Goal: Information Seeking & Learning: Learn about a topic

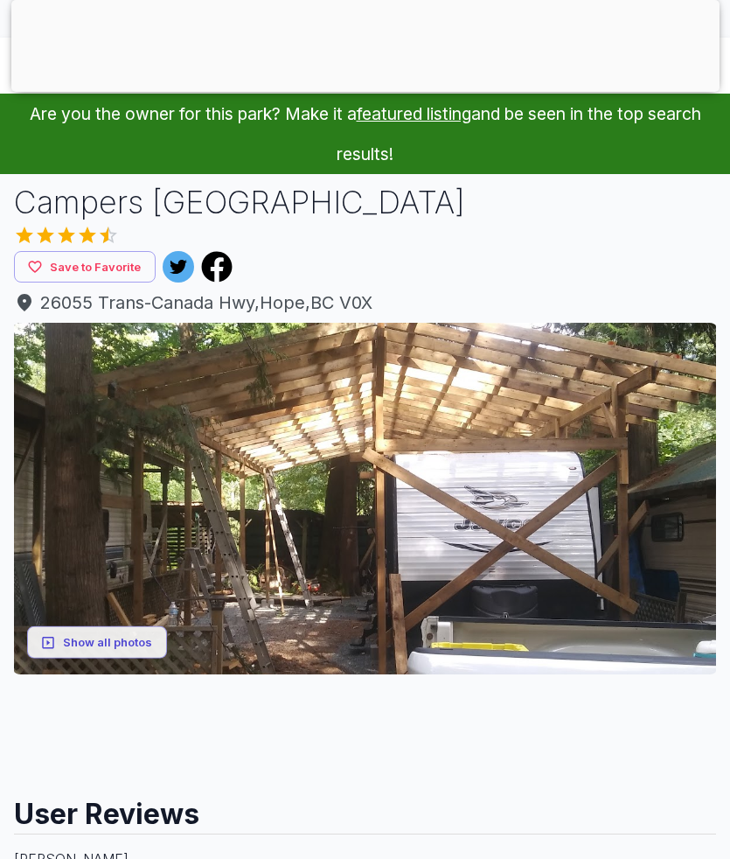
scroll to position [85, 0]
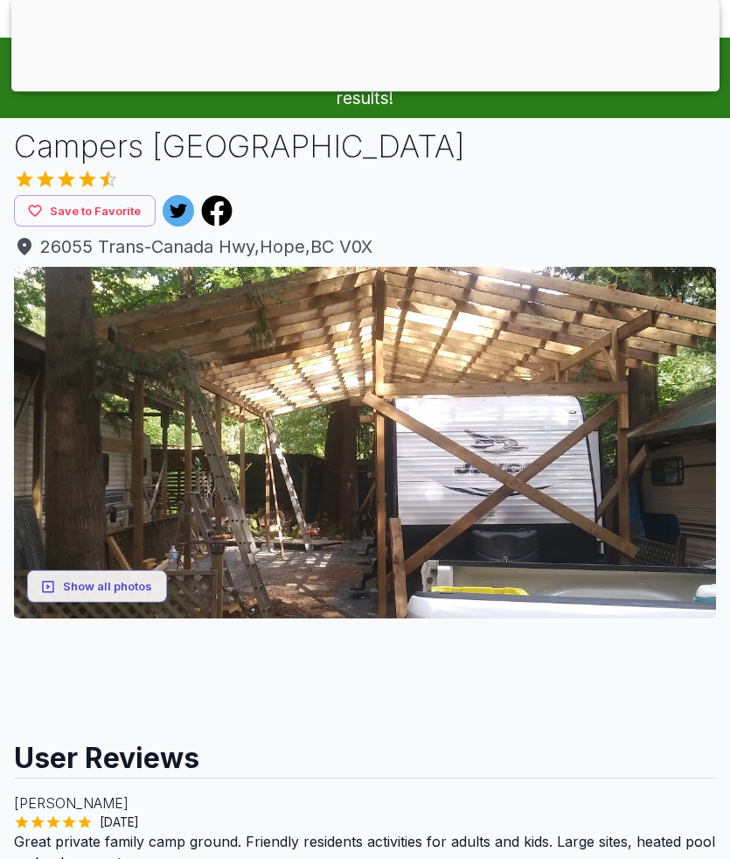
click at [80, 589] on button "Show all photos" at bounding box center [97, 587] width 140 height 32
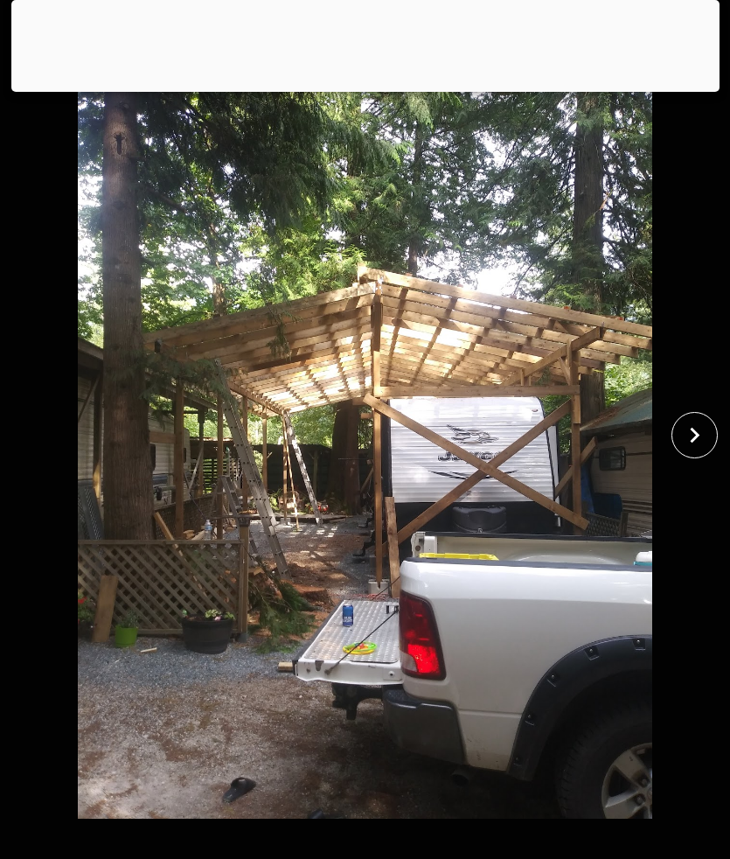
click at [683, 451] on icon "close" at bounding box center [695, 435] width 31 height 31
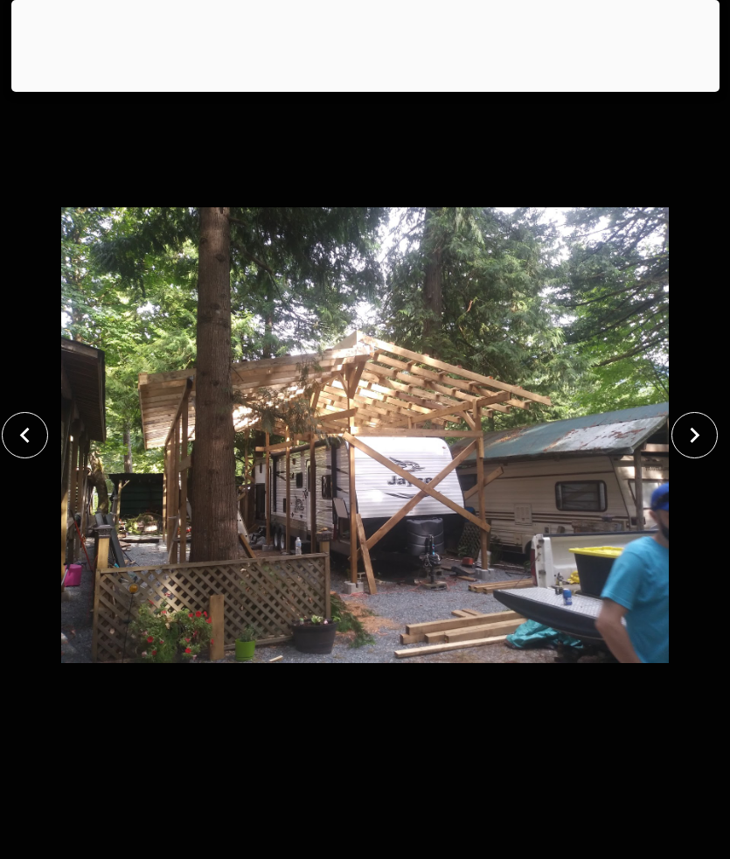
click at [697, 451] on icon "close" at bounding box center [695, 435] width 31 height 31
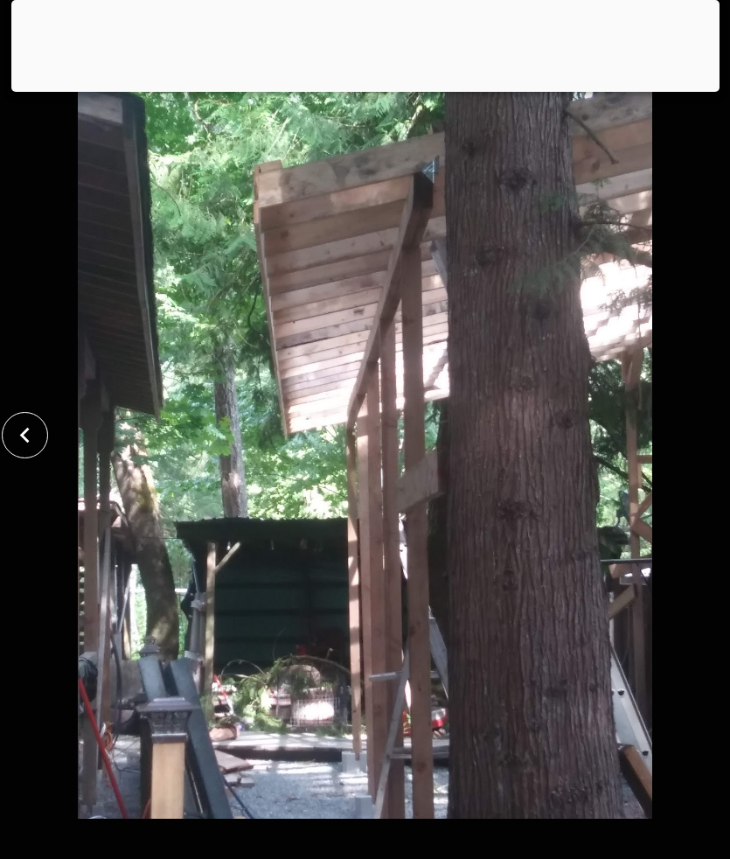
click at [18, 451] on icon "close" at bounding box center [25, 435] width 31 height 31
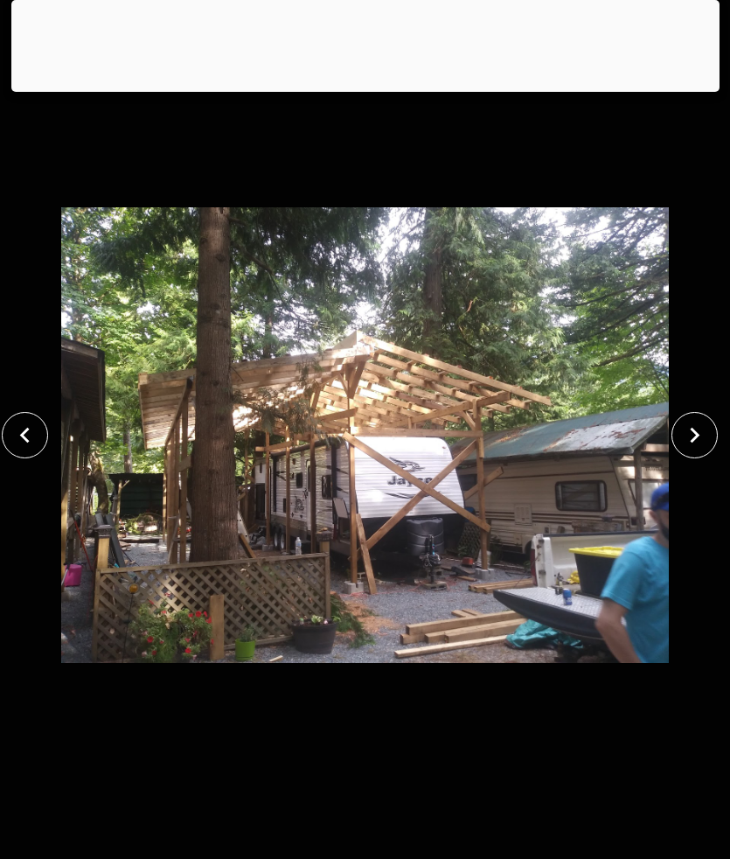
click at [23, 451] on icon "close" at bounding box center [25, 435] width 31 height 31
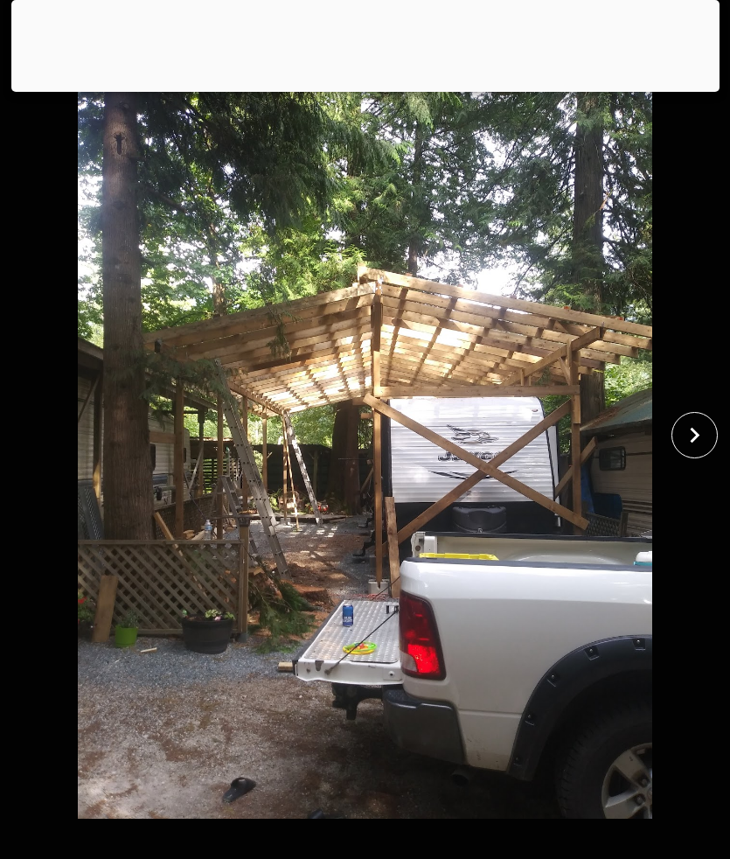
click at [101, 580] on img at bounding box center [365, 435] width 609 height 767
click at [87, 819] on img at bounding box center [365, 435] width 609 height 767
click at [119, 815] on img at bounding box center [365, 435] width 609 height 767
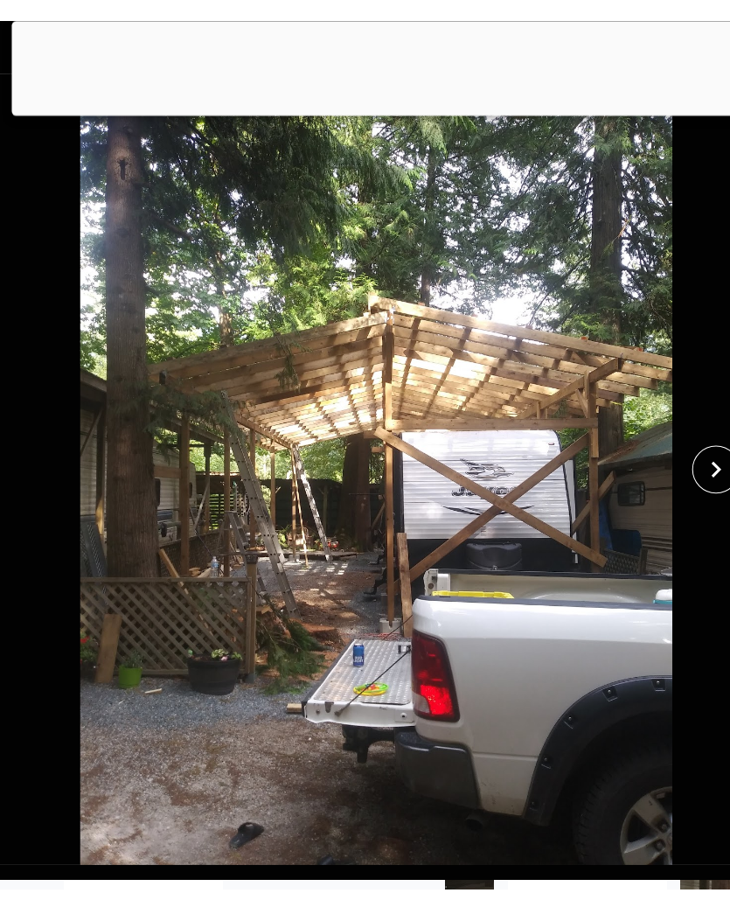
scroll to position [32, 0]
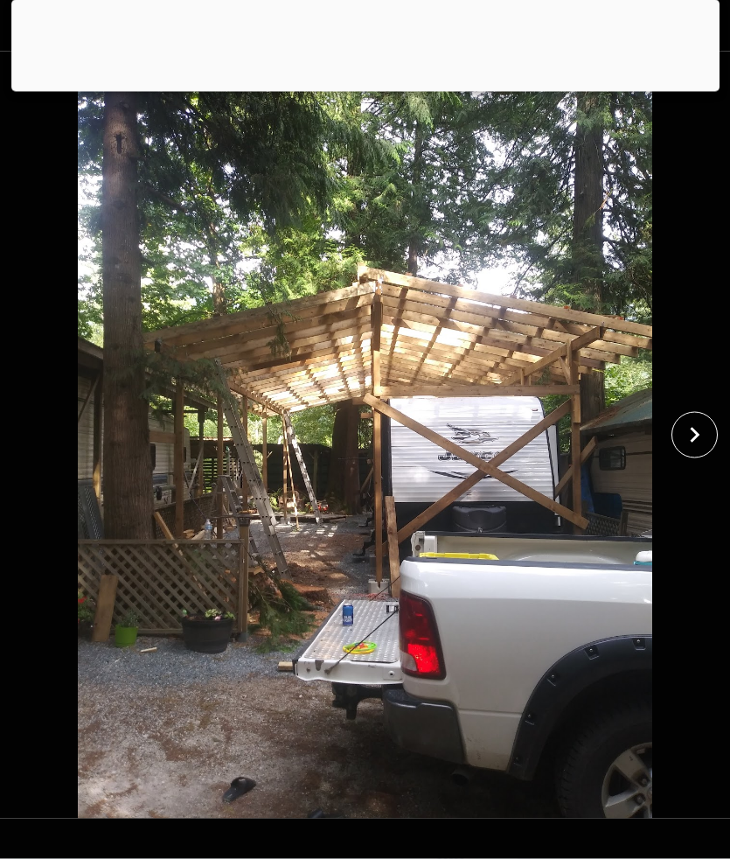
scroll to position [878, 0]
click at [708, 458] on button "close" at bounding box center [695, 435] width 46 height 46
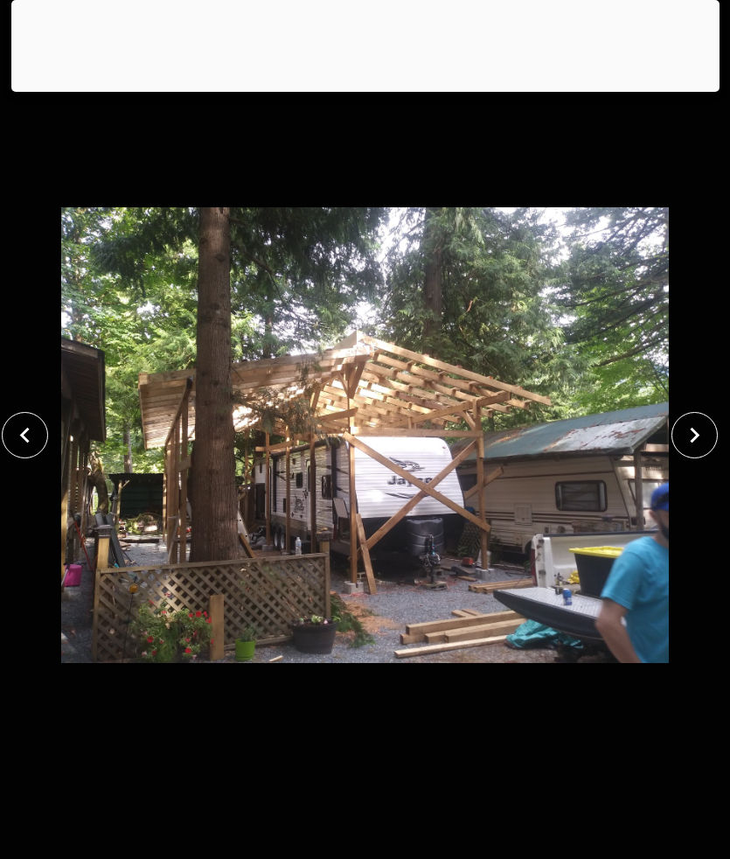
click at [693, 458] on button "close" at bounding box center [695, 435] width 46 height 46
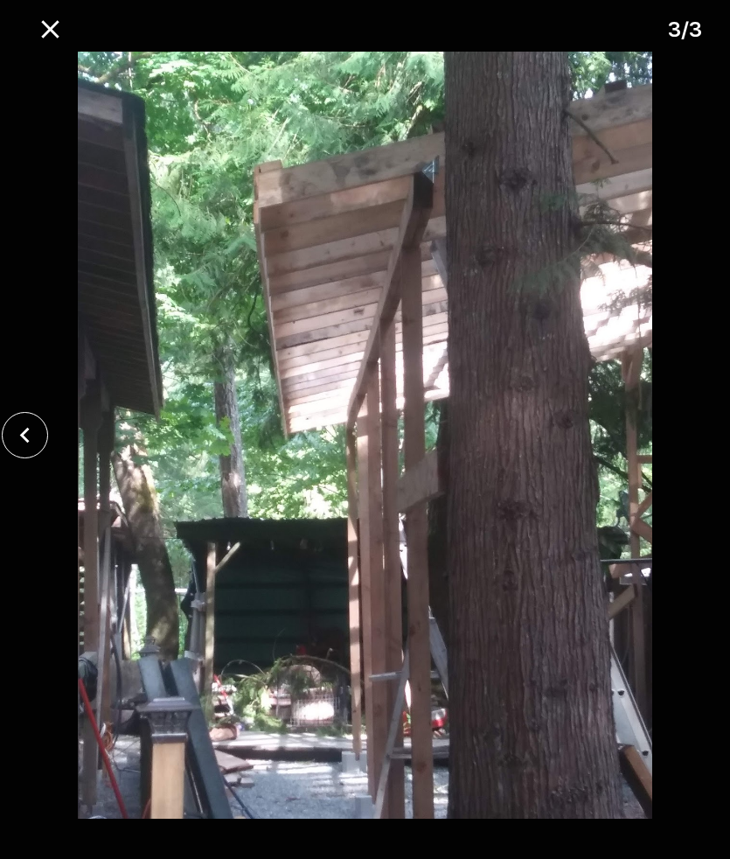
scroll to position [765, 0]
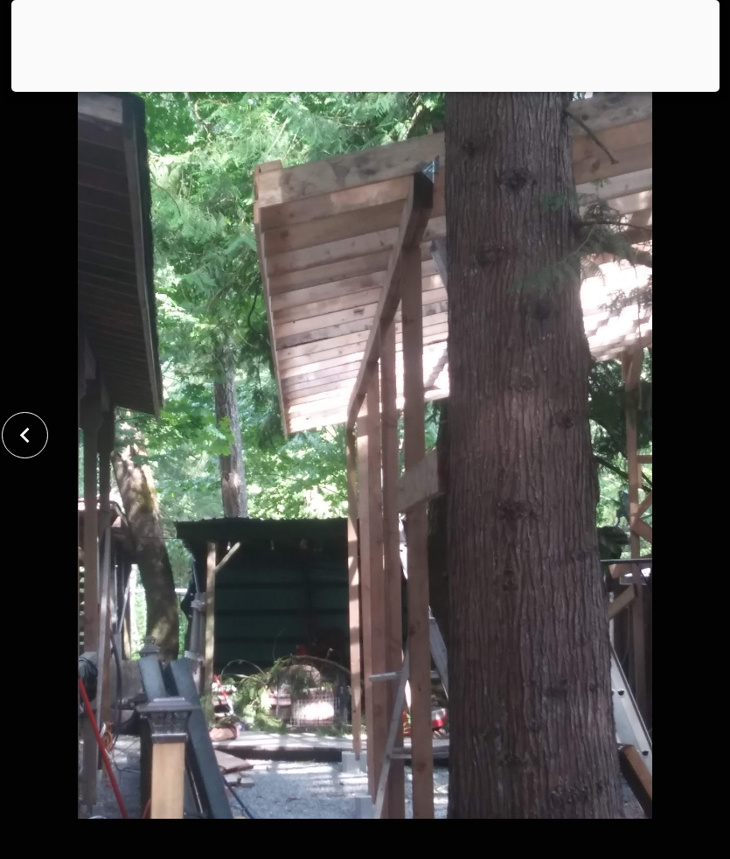
click at [117, 437] on img at bounding box center [365, 435] width 609 height 767
